Goal: Information Seeking & Learning: Learn about a topic

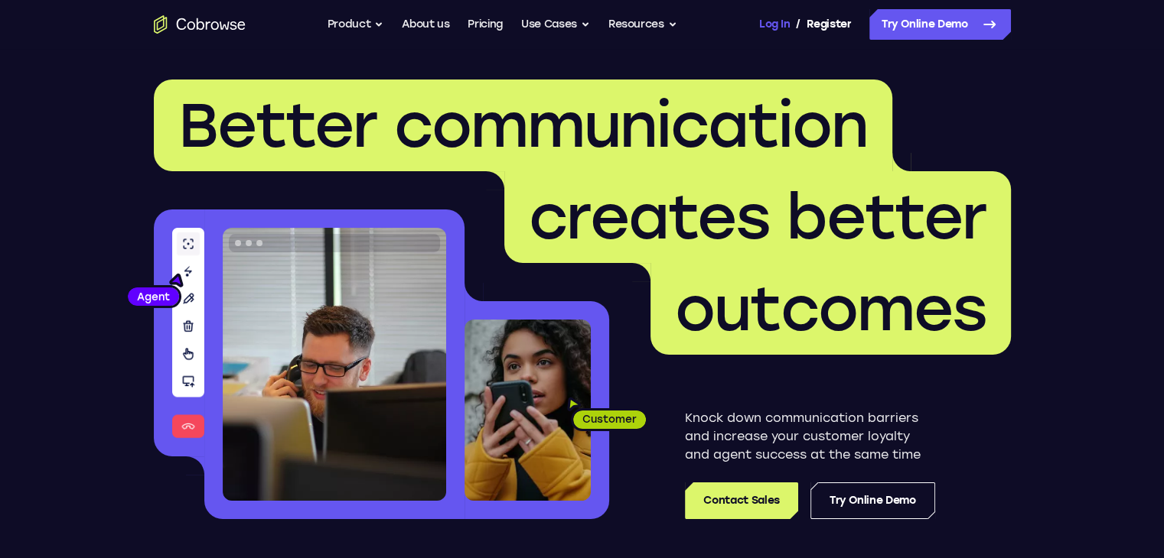
click at [780, 21] on link "Log In" at bounding box center [774, 24] width 31 height 31
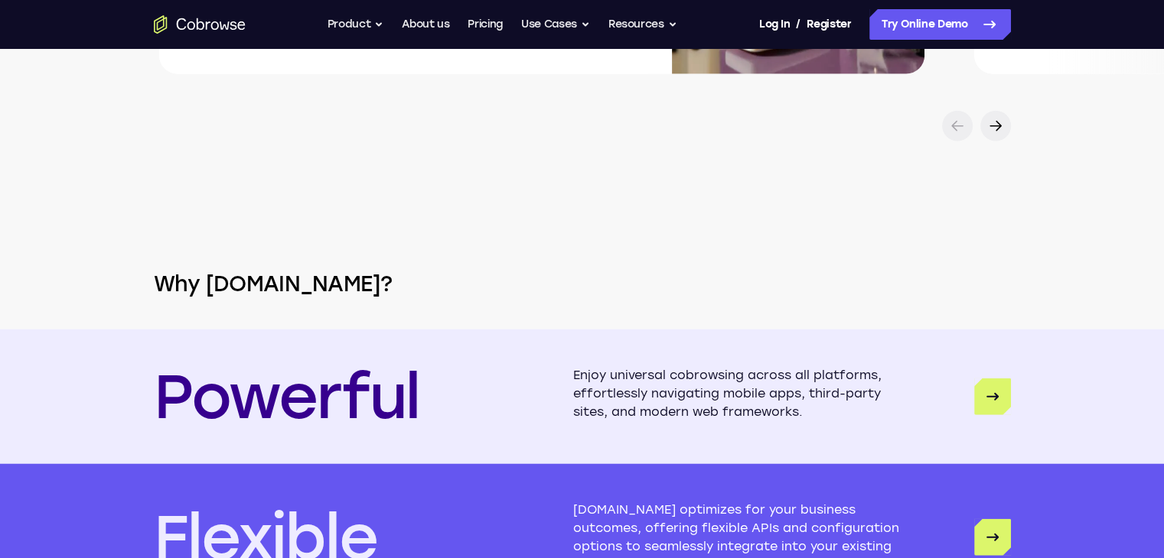
scroll to position [3672, 0]
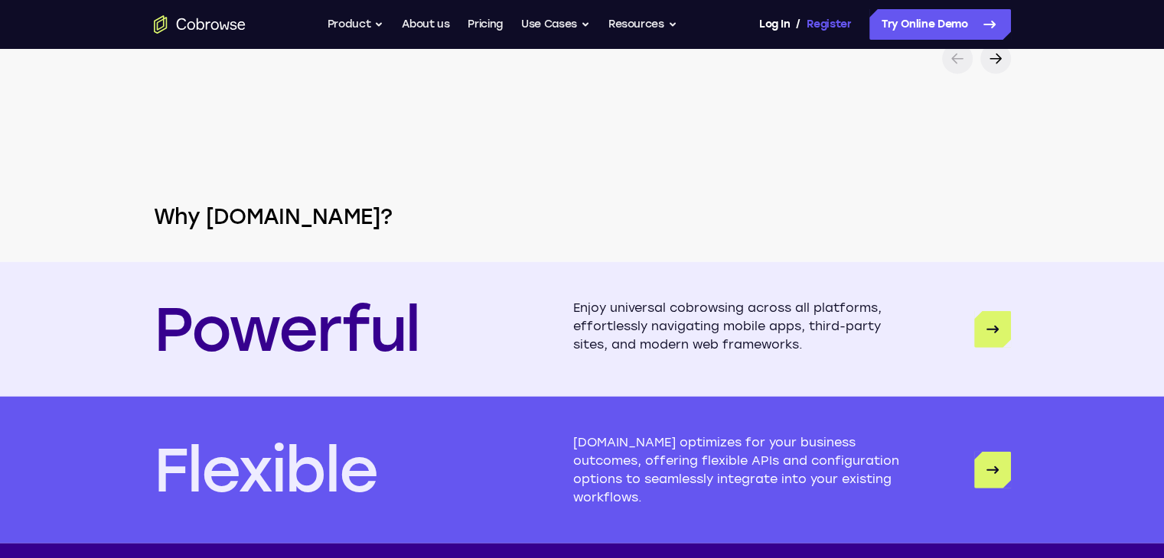
click at [822, 22] on link "Register" at bounding box center [828, 24] width 44 height 31
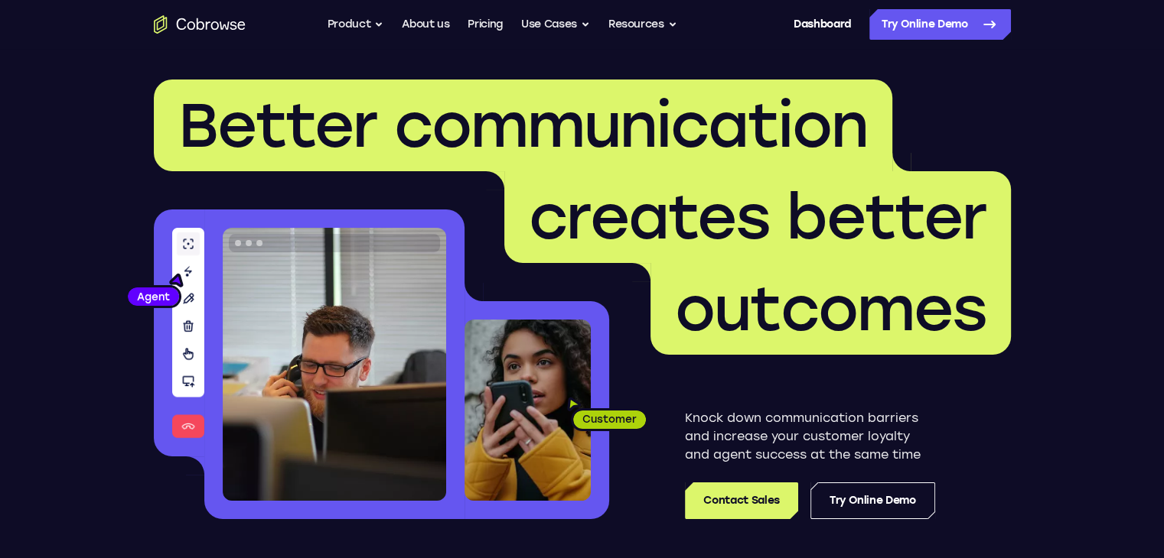
click at [771, 481] on div "Knock down communication barriers and increase your customer loyalty and agent …" at bounding box center [810, 464] width 250 height 110
click at [769, 484] on link "Contact Sales" at bounding box center [741, 501] width 112 height 37
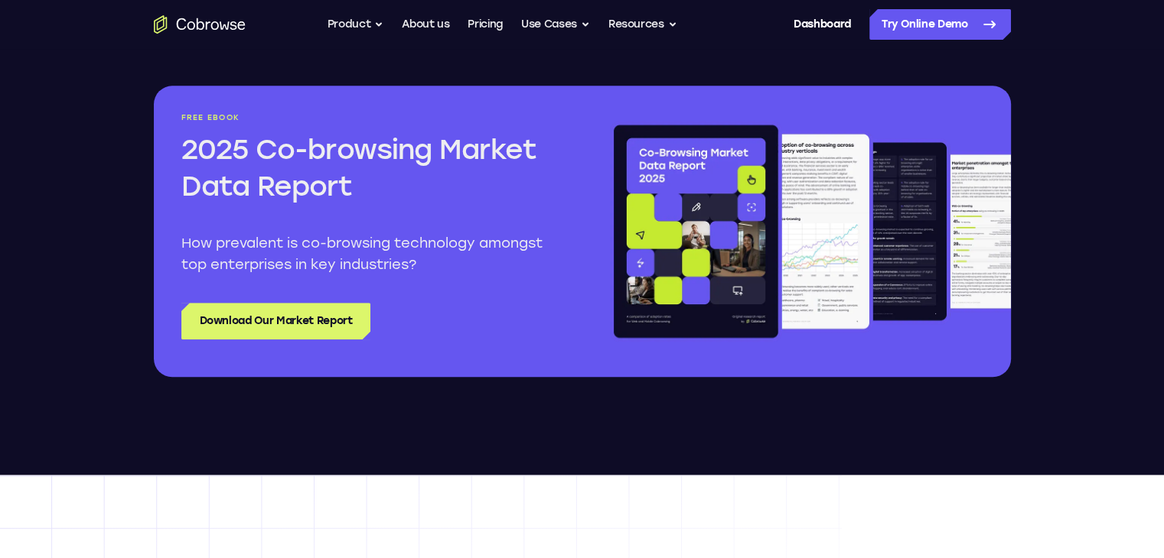
scroll to position [1836, 0]
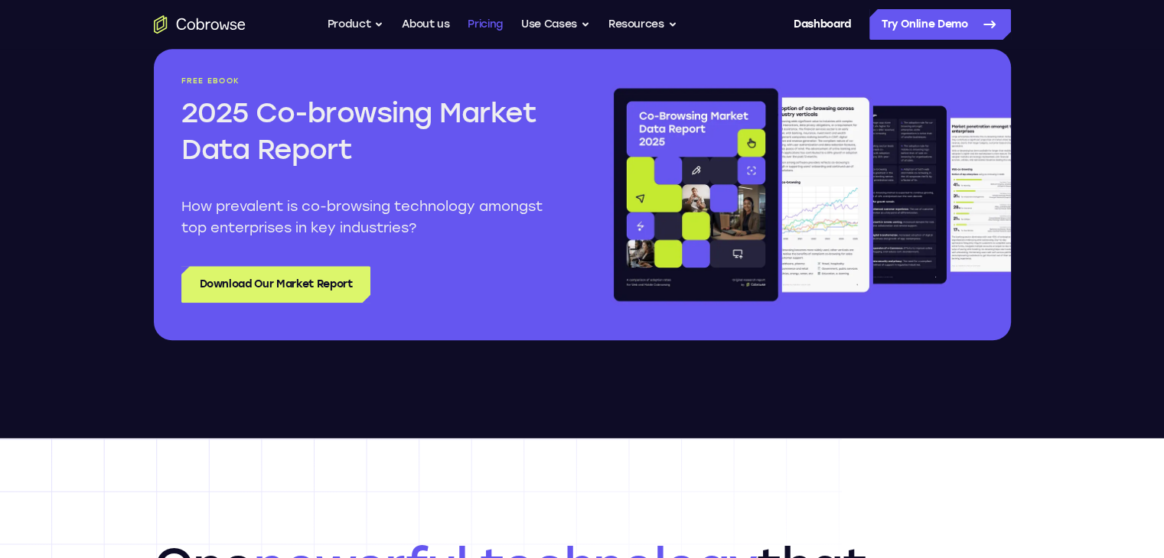
click at [490, 21] on link "Pricing" at bounding box center [484, 24] width 35 height 31
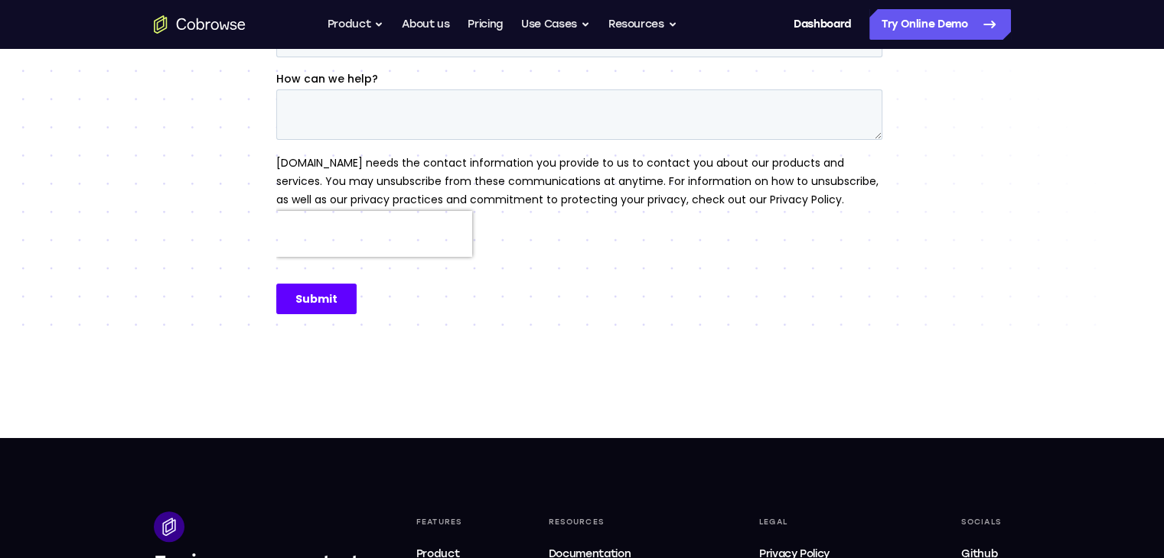
scroll to position [612, 0]
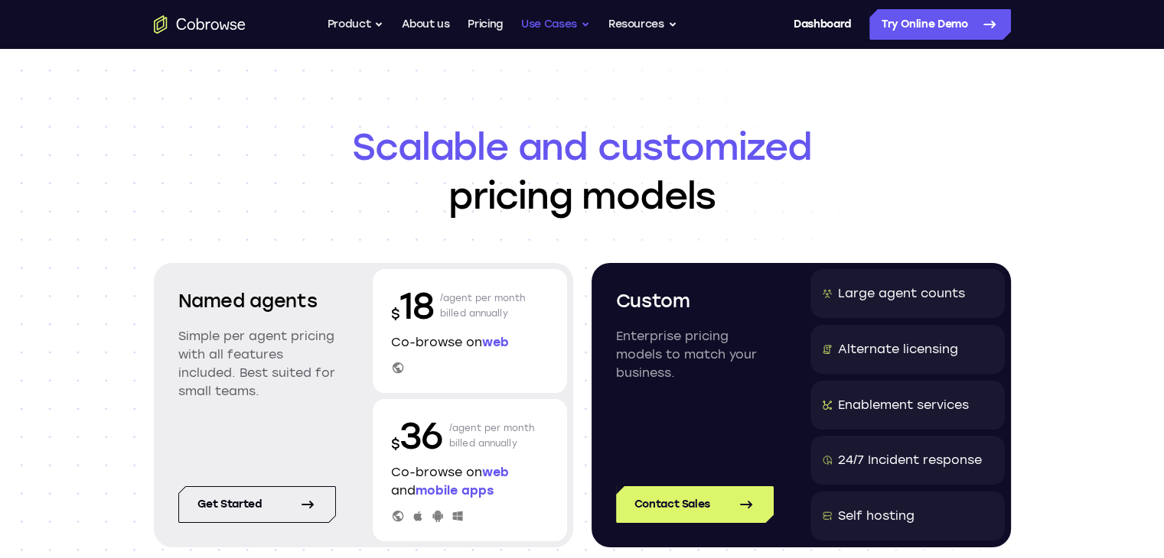
click at [535, 34] on button "Use Cases" at bounding box center [555, 24] width 69 height 31
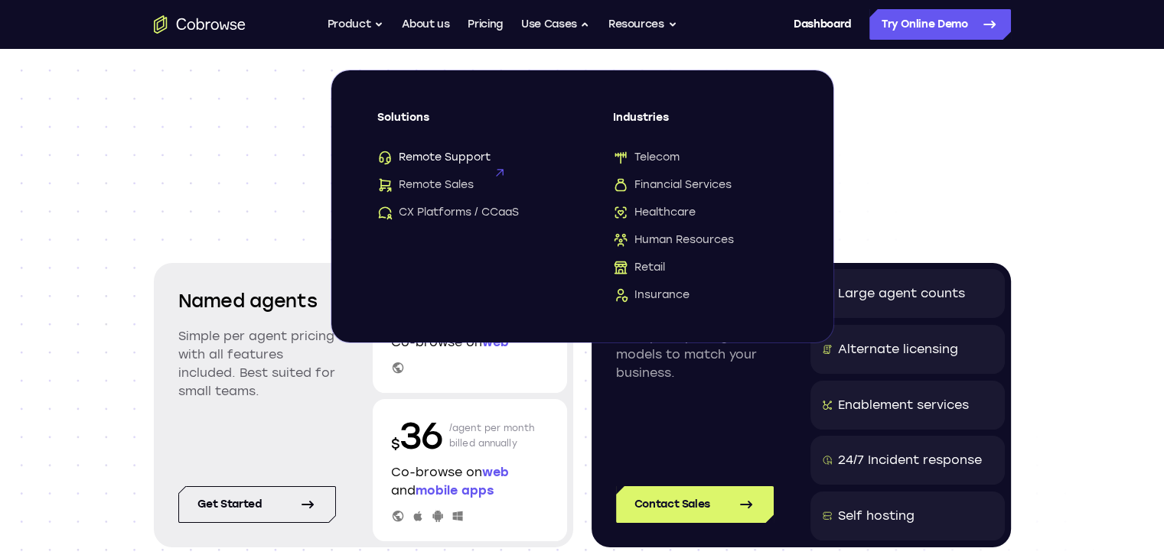
click at [451, 155] on span "Remote Support" at bounding box center [433, 157] width 113 height 15
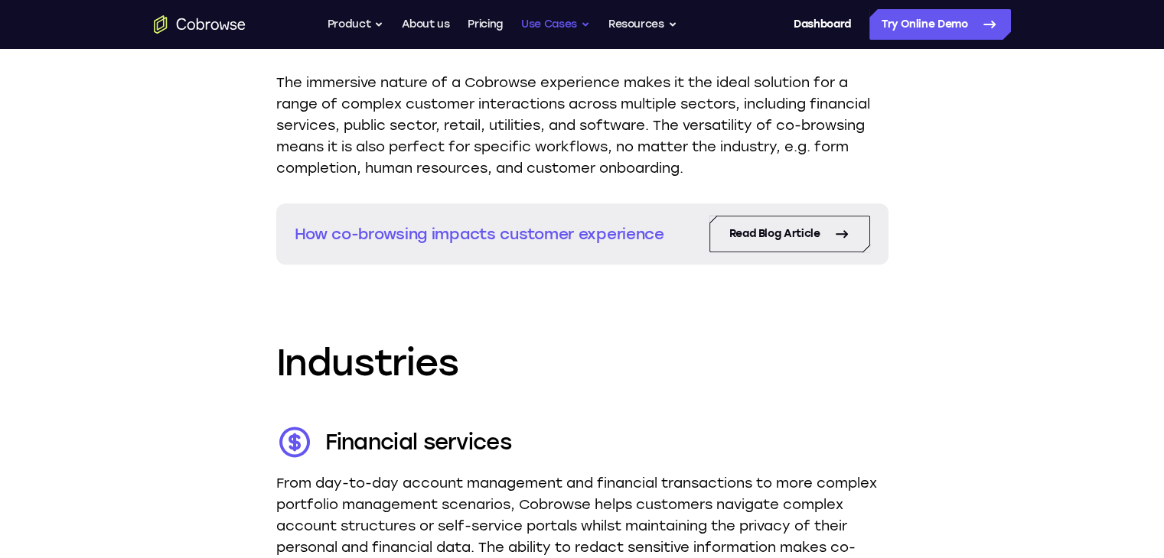
scroll to position [1836, 0]
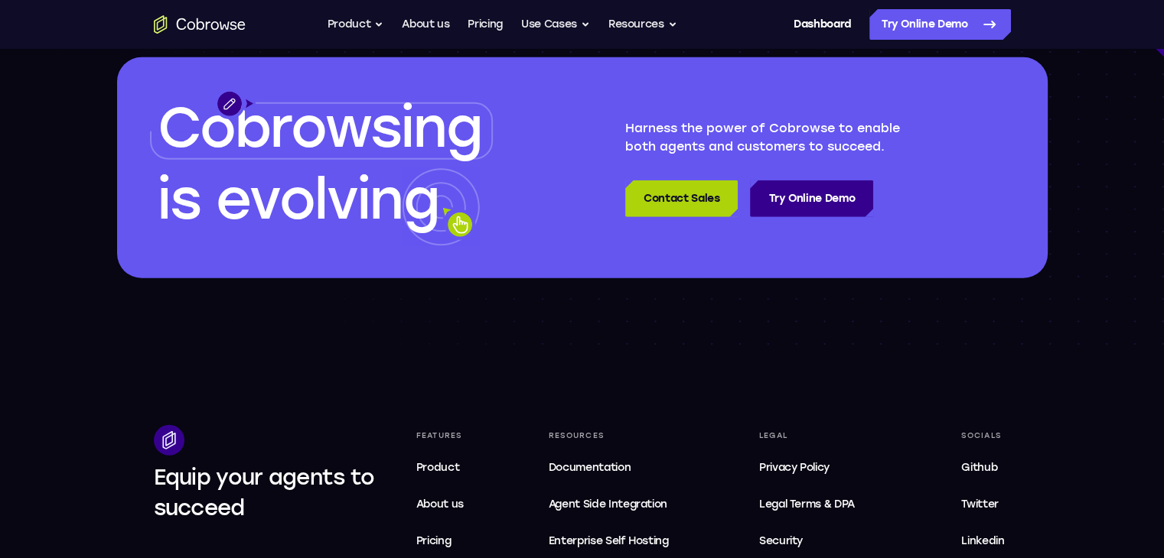
scroll to position [4361, 0]
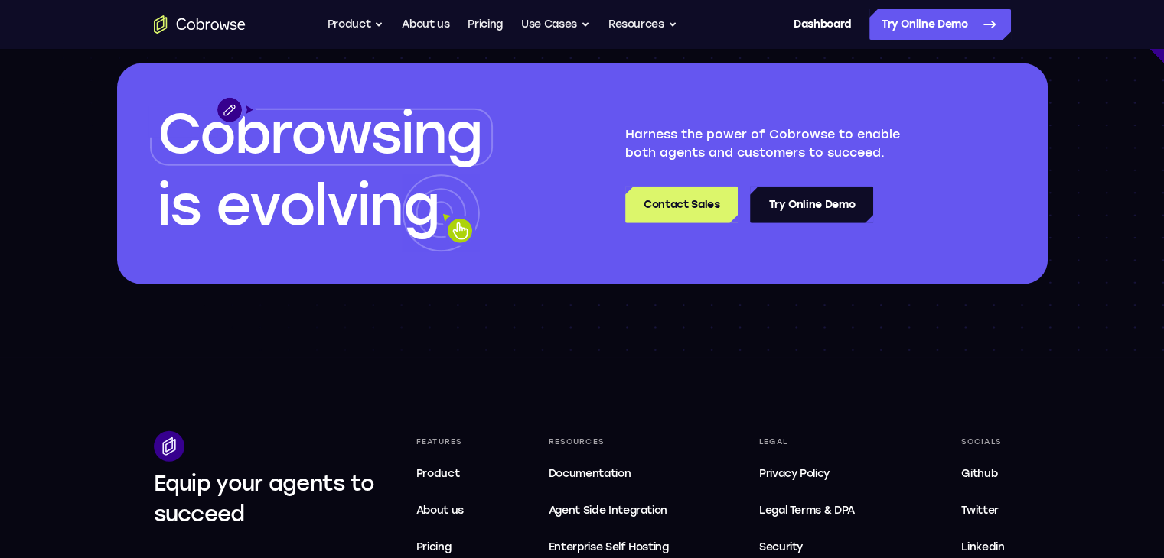
click at [814, 209] on link "Try Online Demo" at bounding box center [811, 205] width 123 height 37
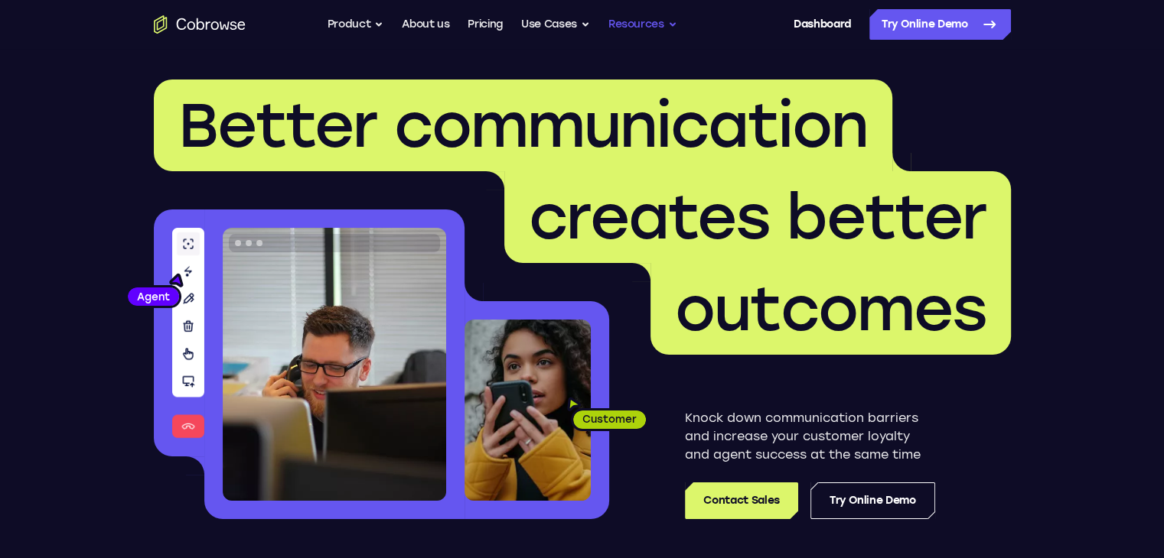
click at [651, 26] on button "Resources" at bounding box center [642, 24] width 69 height 31
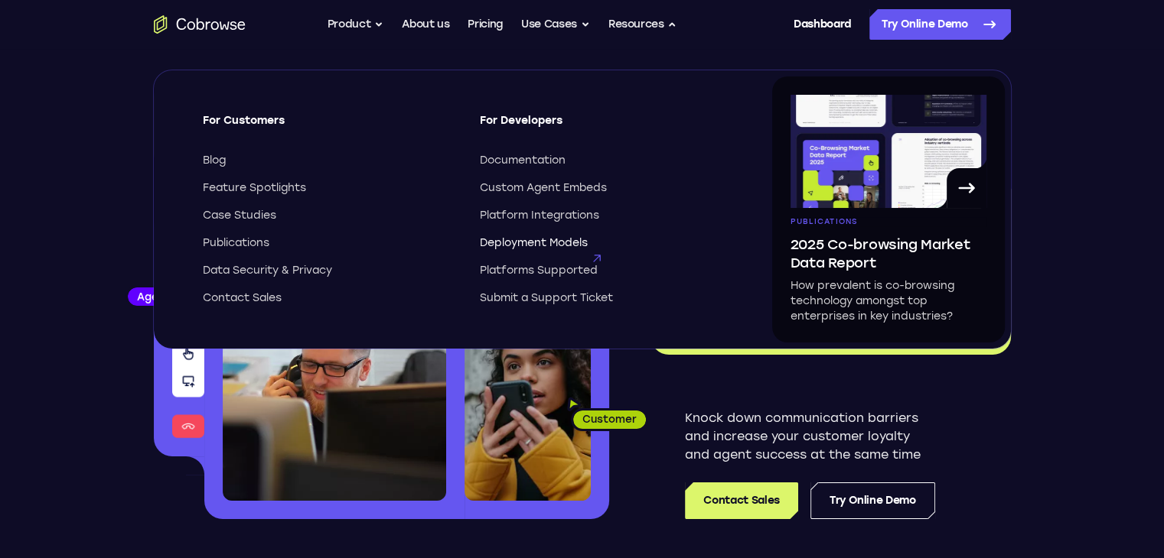
click at [542, 246] on span "Deployment Models" at bounding box center [534, 243] width 108 height 15
